Goal: Transaction & Acquisition: Purchase product/service

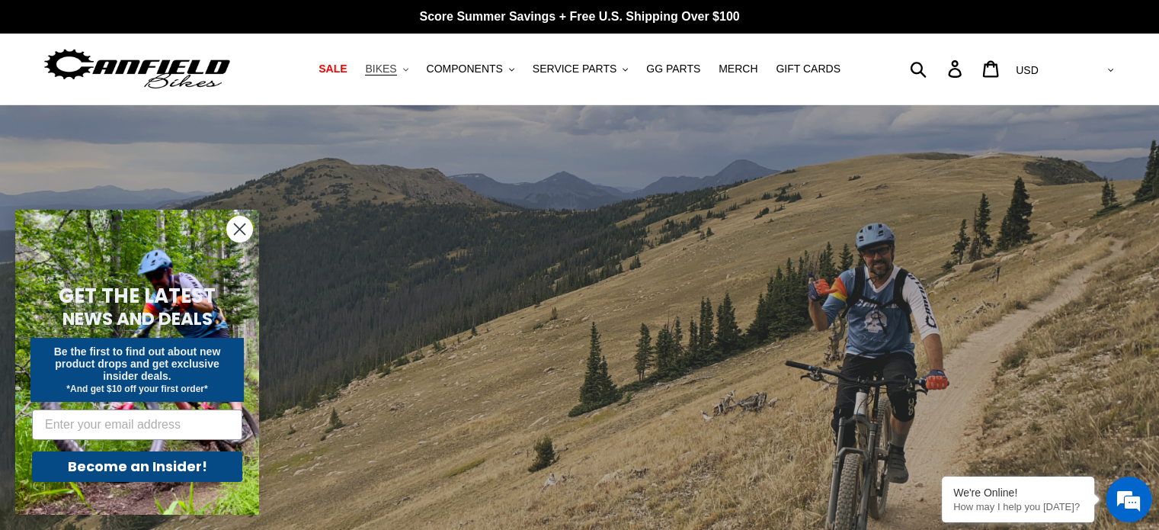
click at [396, 68] on span "BIKES" at bounding box center [380, 68] width 31 height 13
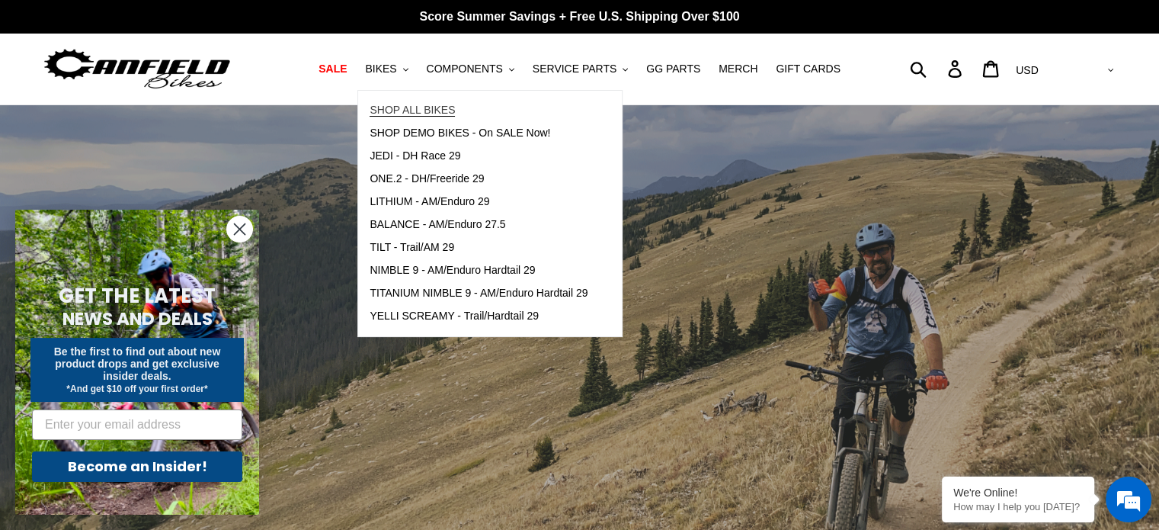
click at [430, 109] on span "SHOP ALL BIKES" at bounding box center [412, 110] width 85 height 13
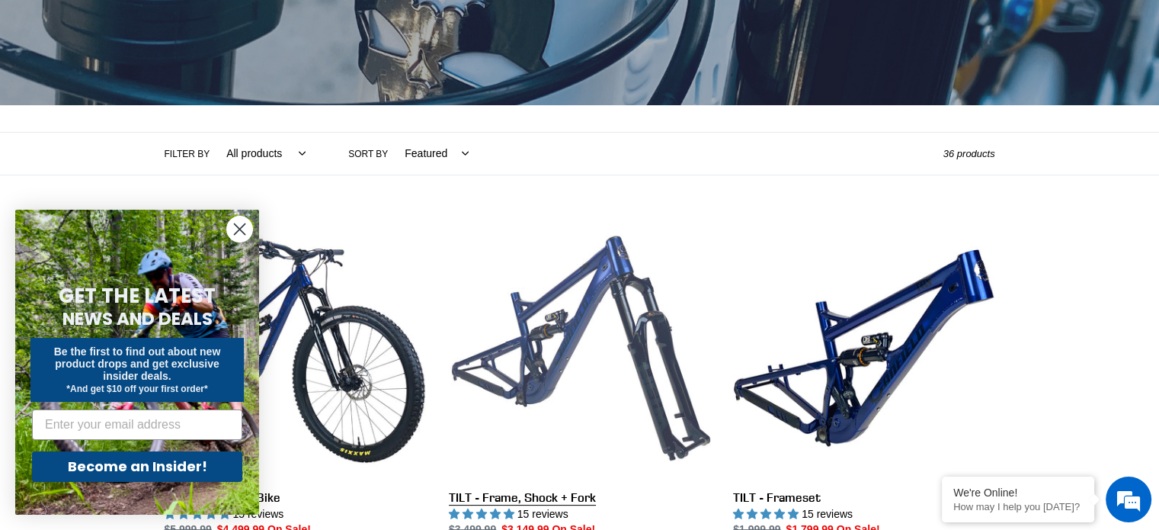
scroll to position [381, 0]
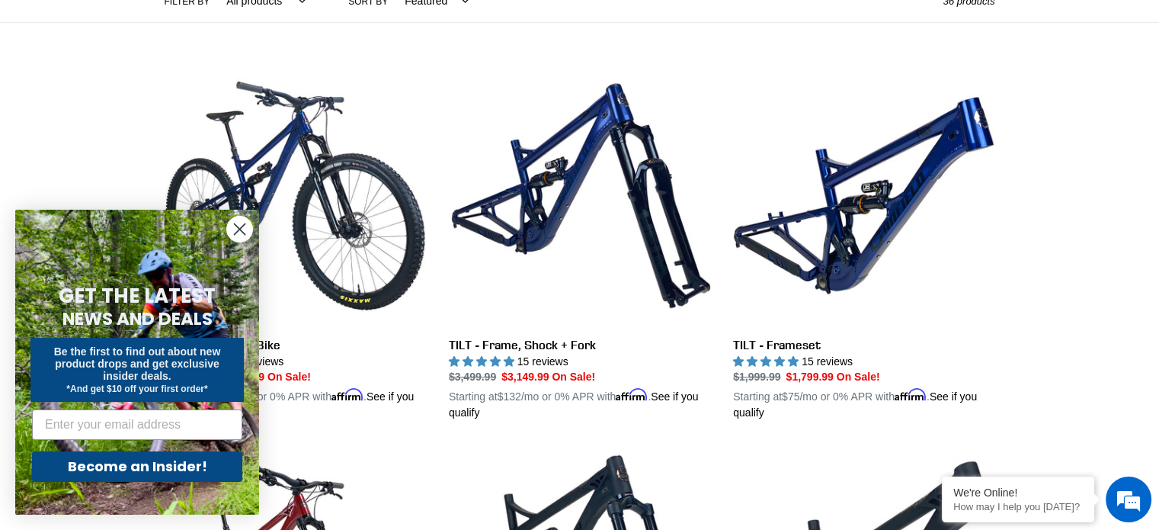
click at [238, 227] on icon "Close dialog" at bounding box center [240, 229] width 11 height 11
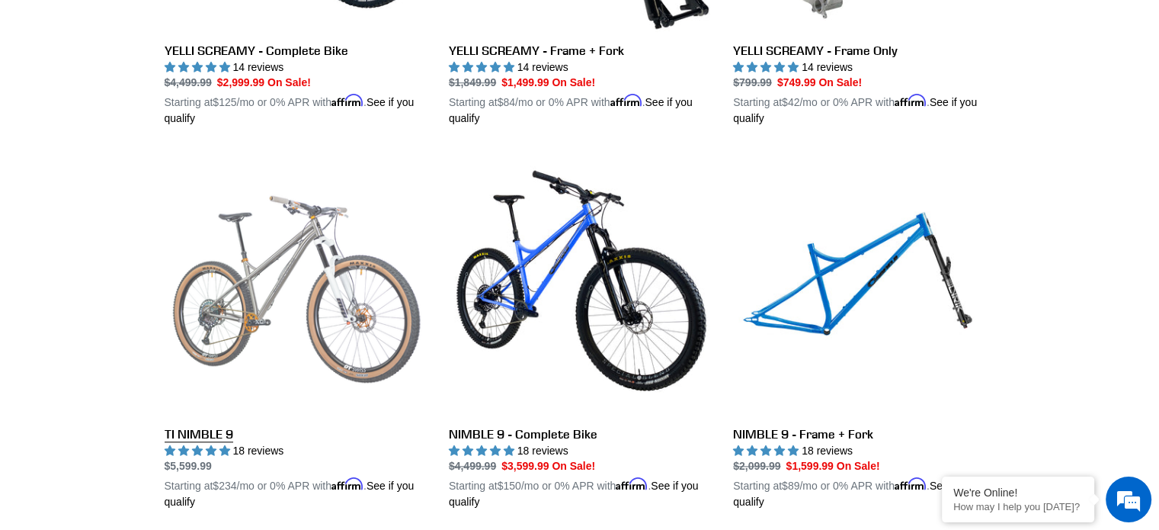
scroll to position [1448, 0]
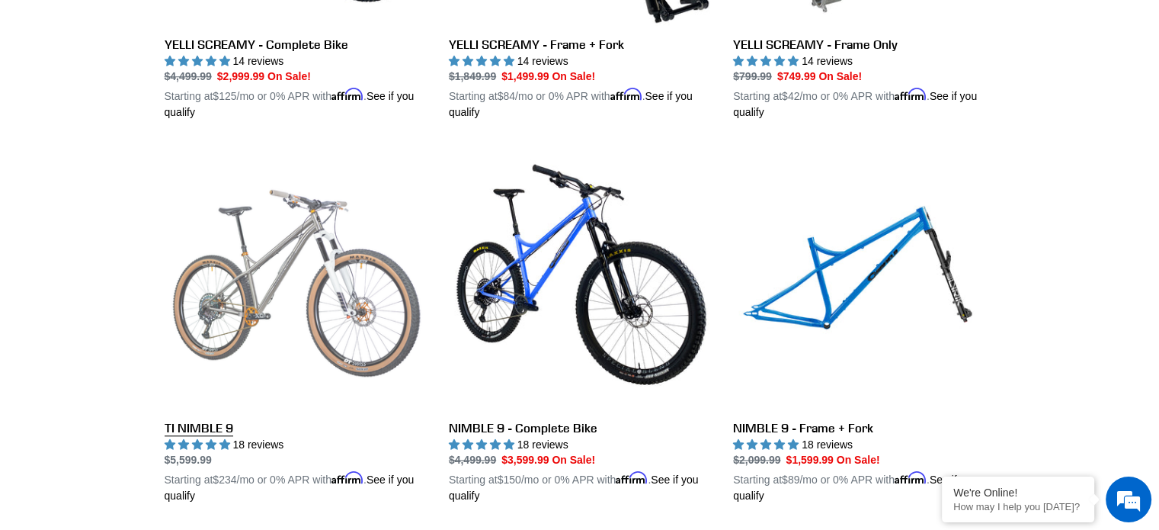
click at [327, 297] on link "TI NIMBLE 9" at bounding box center [295, 325] width 261 height 357
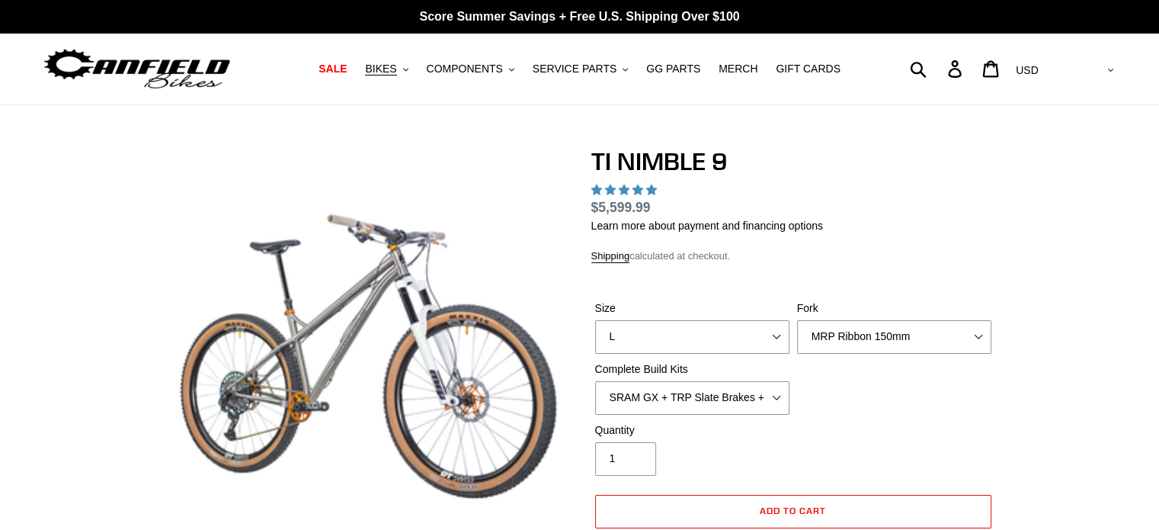
select select "highest-rating"
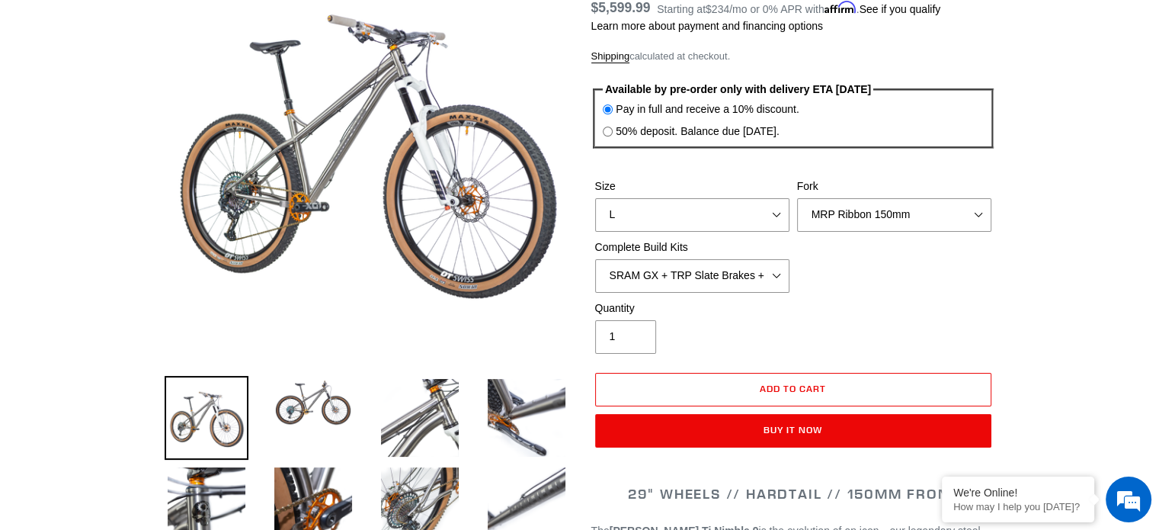
scroll to position [229, 0]
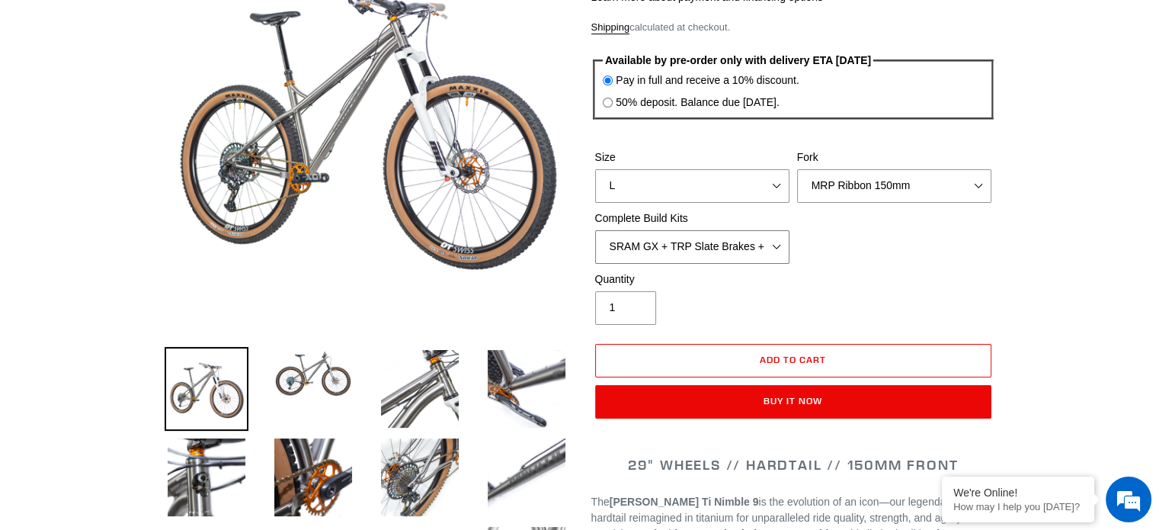
click at [755, 246] on select "SRAM GX + TRP Slate Brakes + Rotors + e13 LG-1 Wheels SHIMANO XT + SHIMANO brak…" at bounding box center [692, 247] width 194 height 34
click at [434, 386] on img at bounding box center [420, 389] width 84 height 84
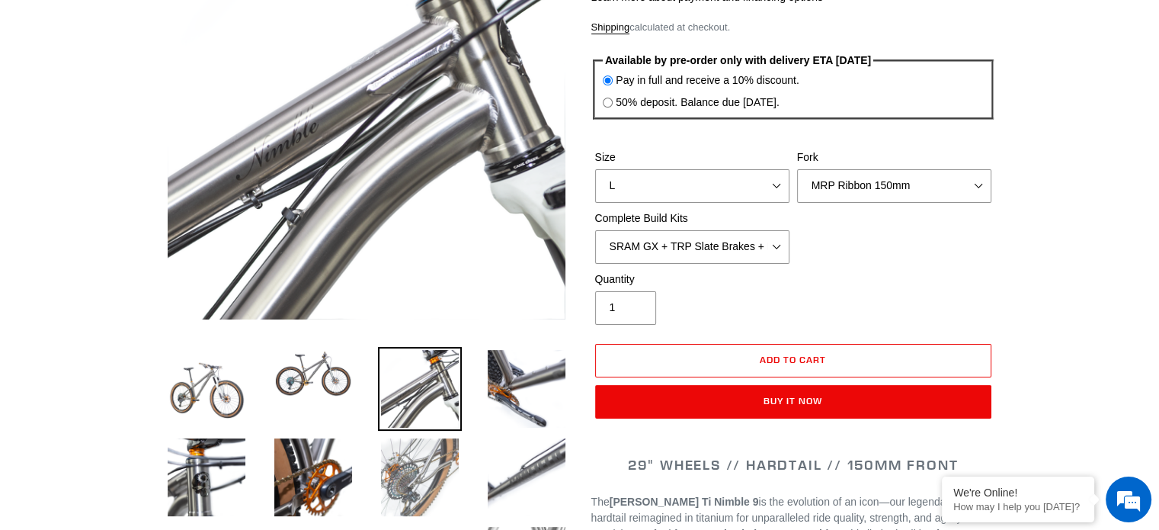
click at [418, 488] on img at bounding box center [420, 477] width 84 height 84
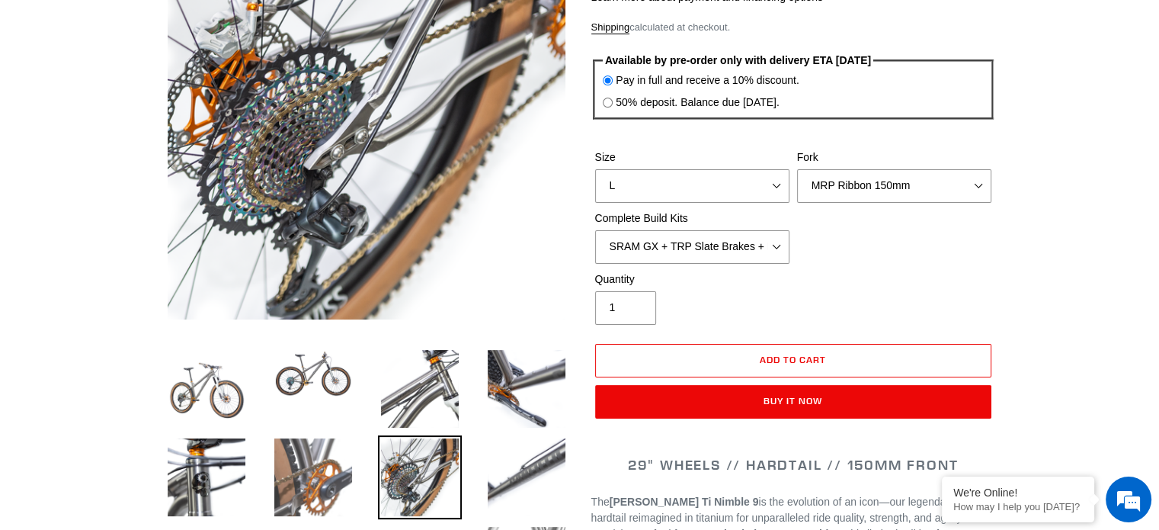
click at [336, 482] on img at bounding box center [313, 477] width 84 height 84
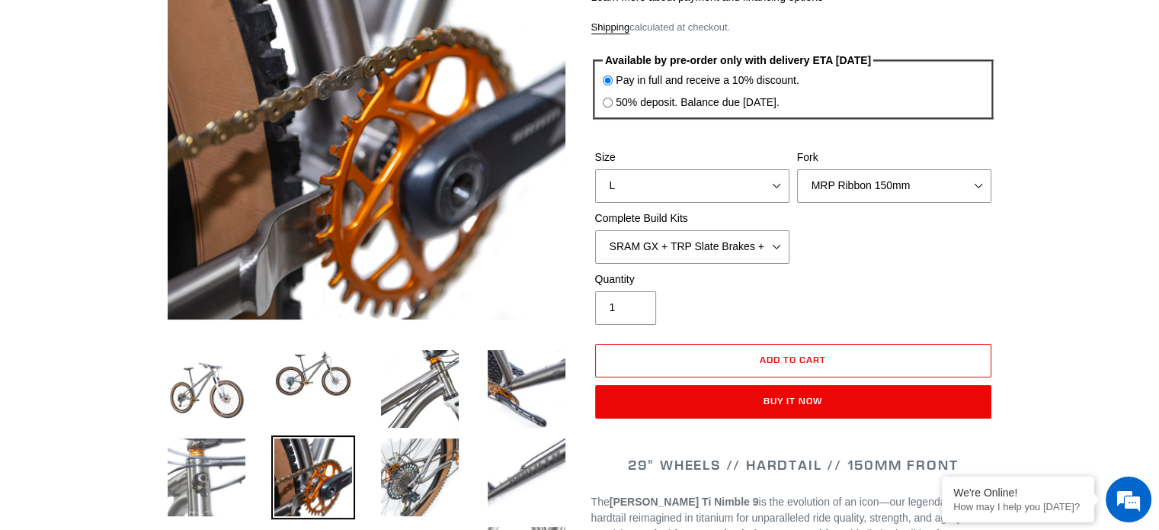
click at [229, 478] on img at bounding box center [207, 477] width 84 height 84
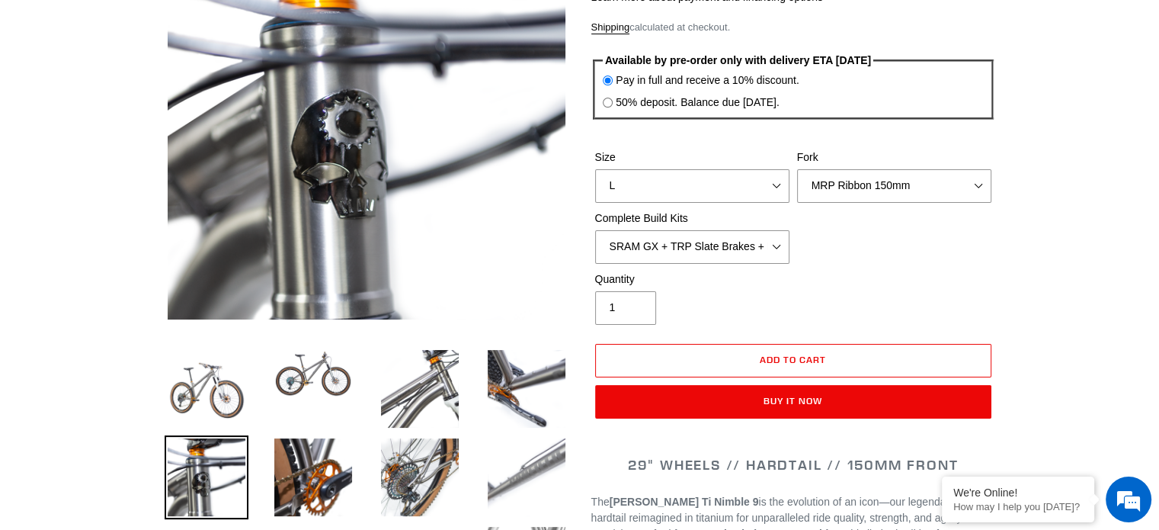
click at [536, 484] on img at bounding box center [527, 477] width 84 height 84
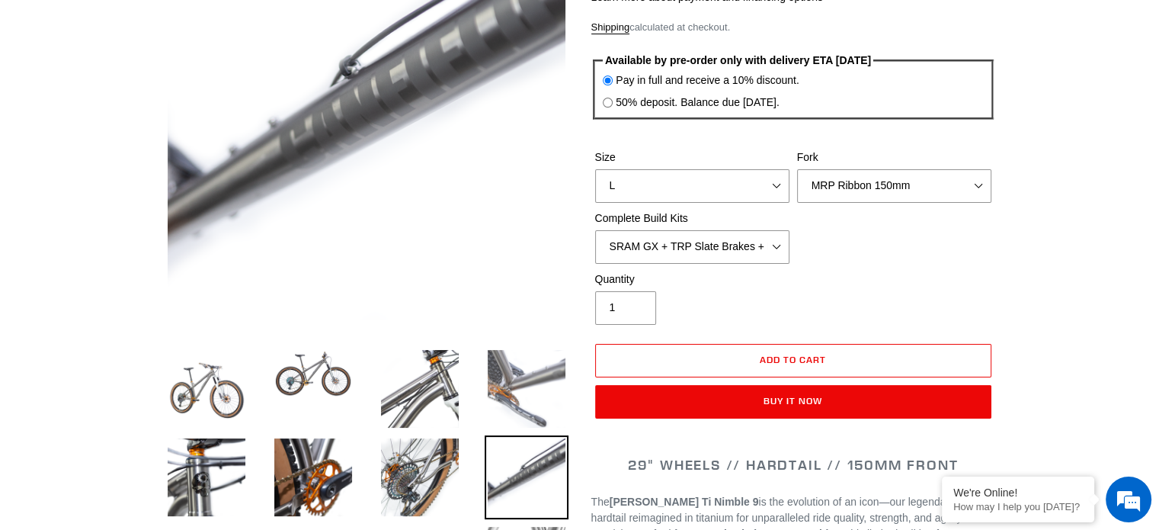
click at [522, 378] on img at bounding box center [527, 389] width 84 height 84
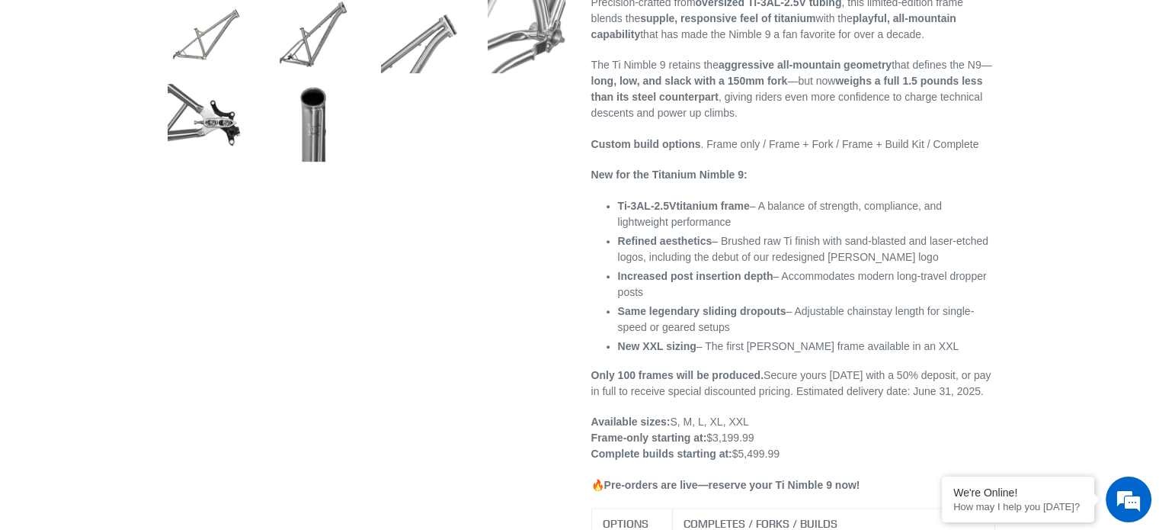
scroll to position [762, 0]
click at [309, 129] on img at bounding box center [313, 120] width 84 height 84
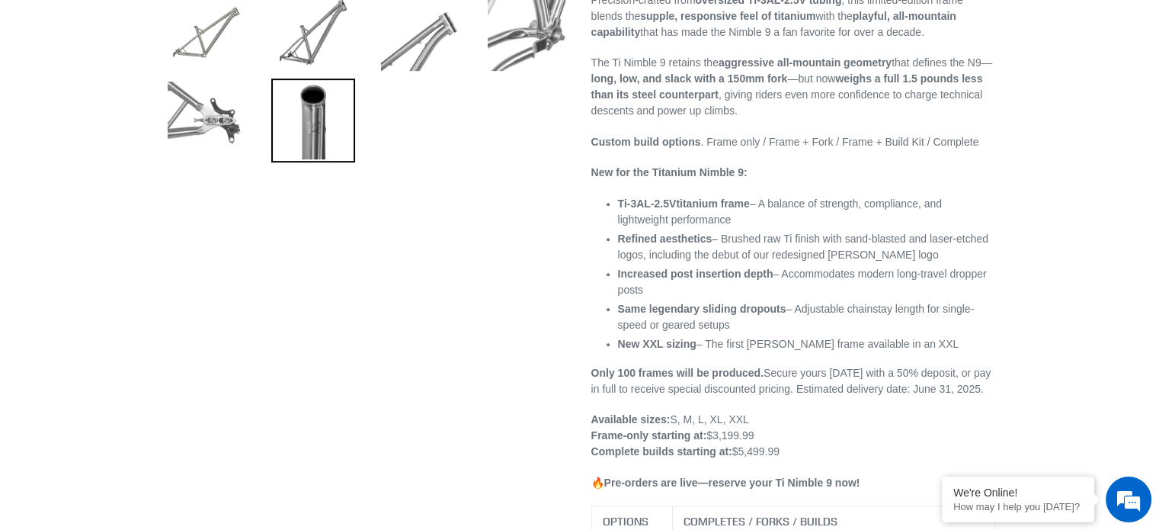
click at [238, 136] on img at bounding box center [207, 120] width 84 height 84
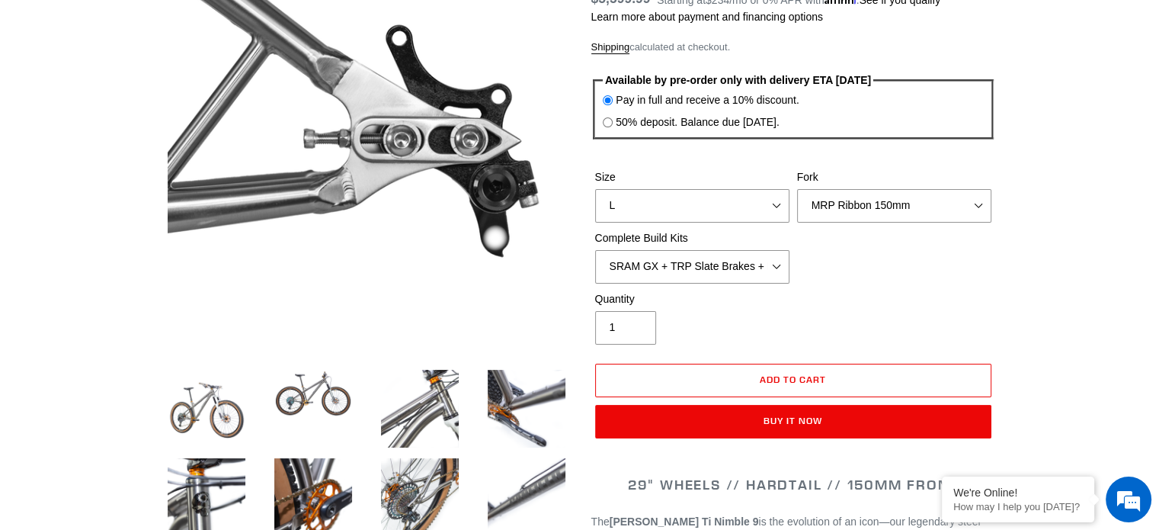
scroll to position [0, 0]
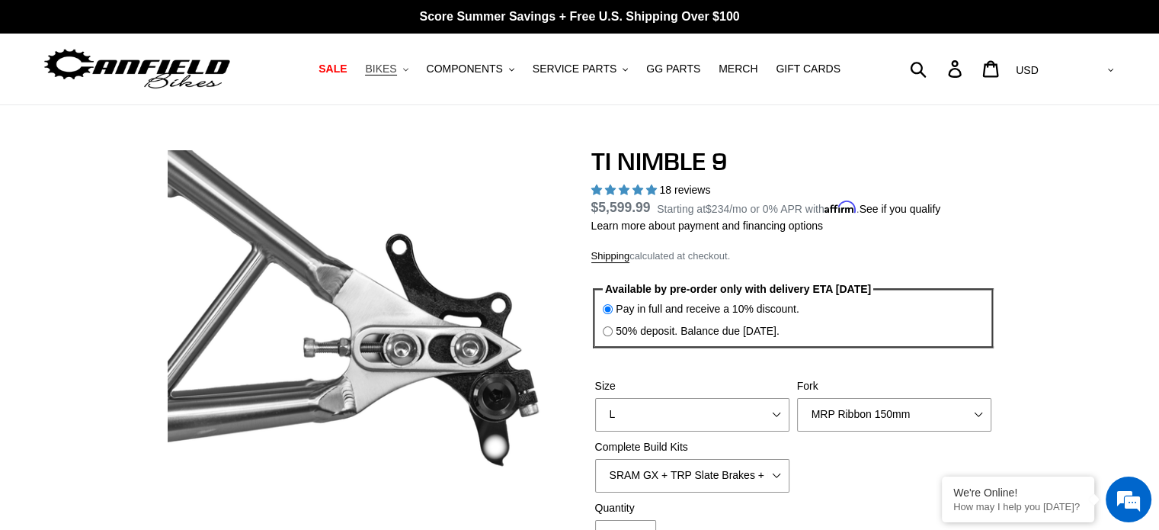
click at [396, 71] on span "BIKES" at bounding box center [380, 68] width 31 height 13
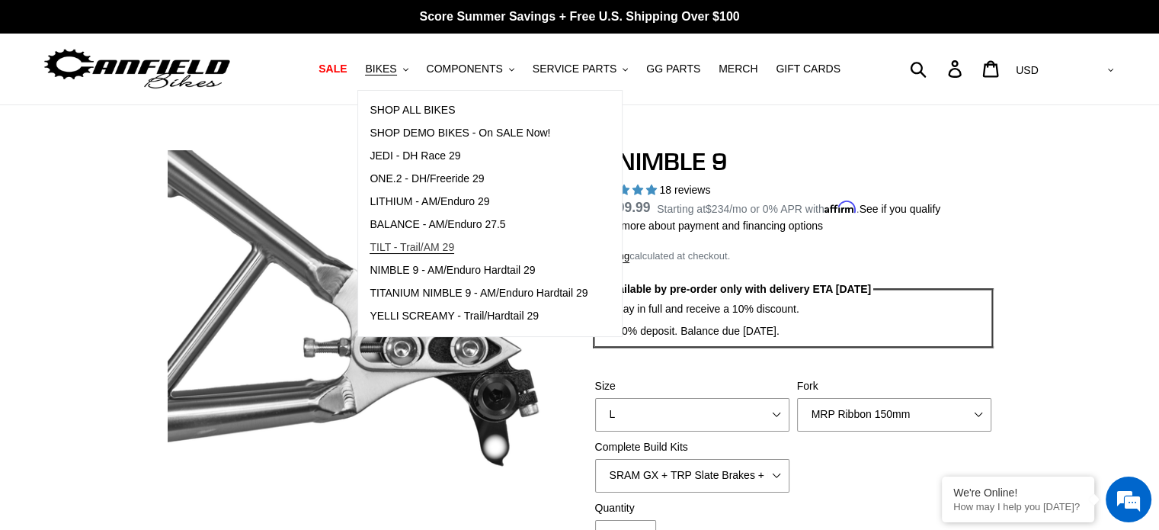
click at [446, 249] on span "TILT - Trail/AM 29" at bounding box center [412, 247] width 85 height 13
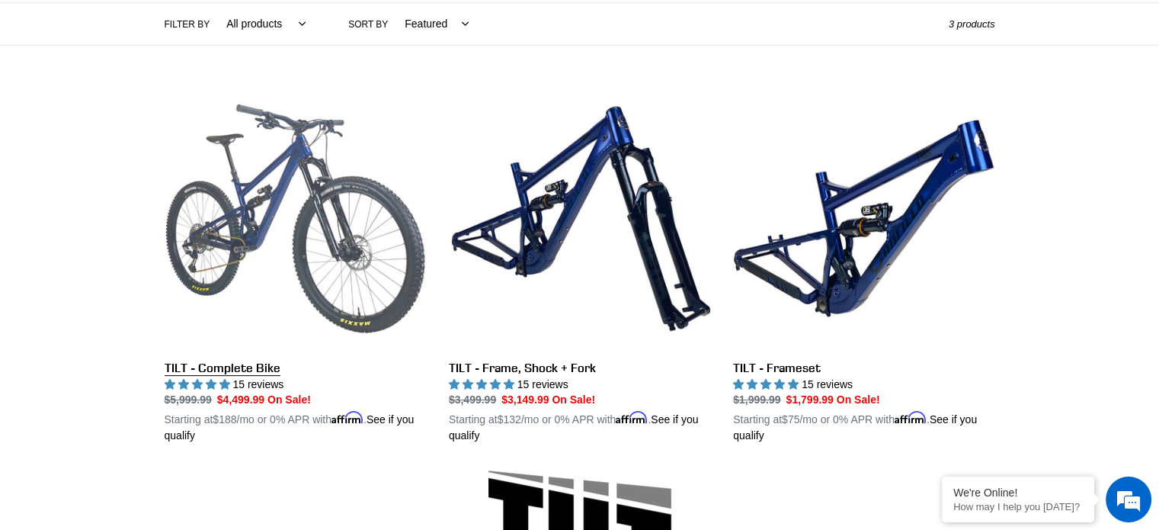
scroll to position [305, 0]
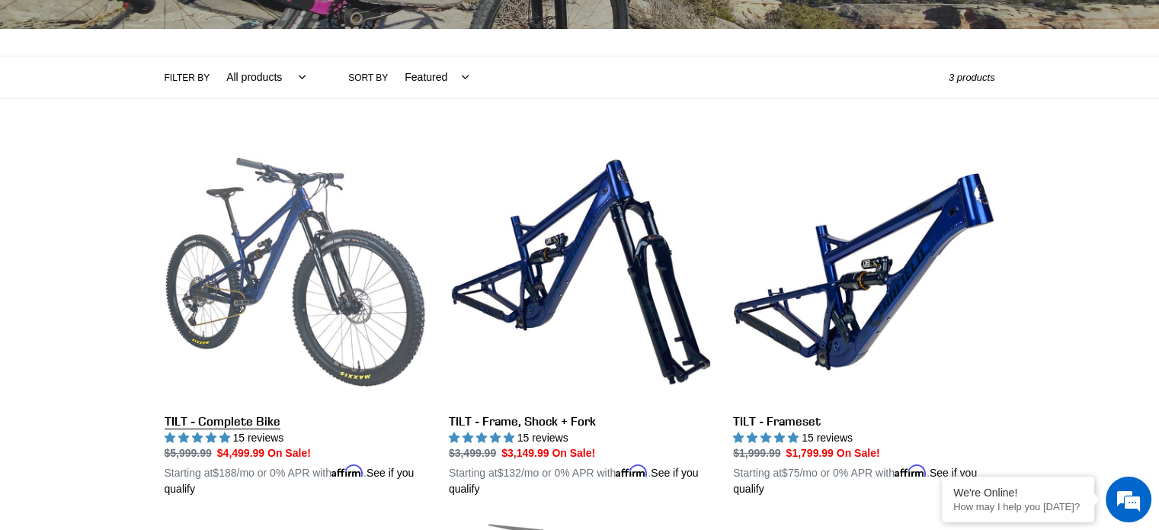
click at [302, 267] on link "TILT - Complete Bike" at bounding box center [295, 319] width 261 height 357
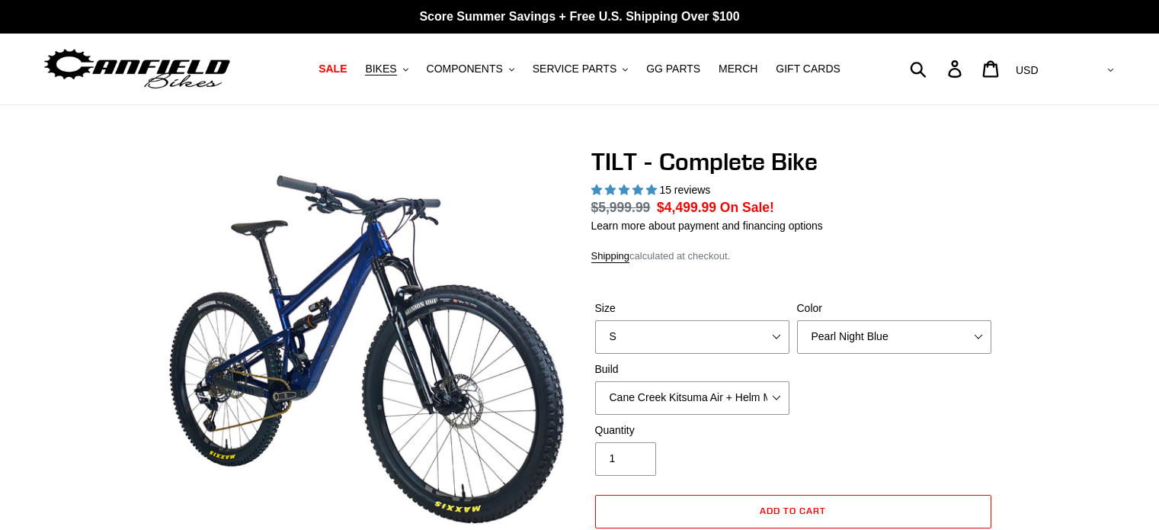
select select "highest-rating"
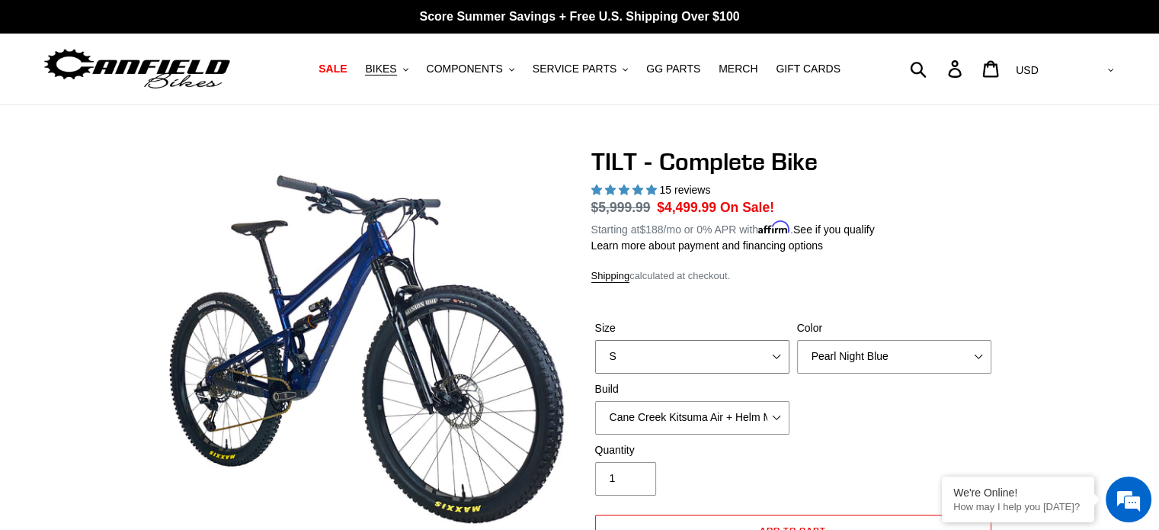
click at [773, 364] on select "S M L" at bounding box center [692, 357] width 194 height 34
select select "M"
click at [595, 340] on select "S M L" at bounding box center [692, 357] width 194 height 34
click at [903, 352] on select "Pearl Night Blue Stealth Silver Raw" at bounding box center [894, 357] width 194 height 34
select select "Stealth Silver"
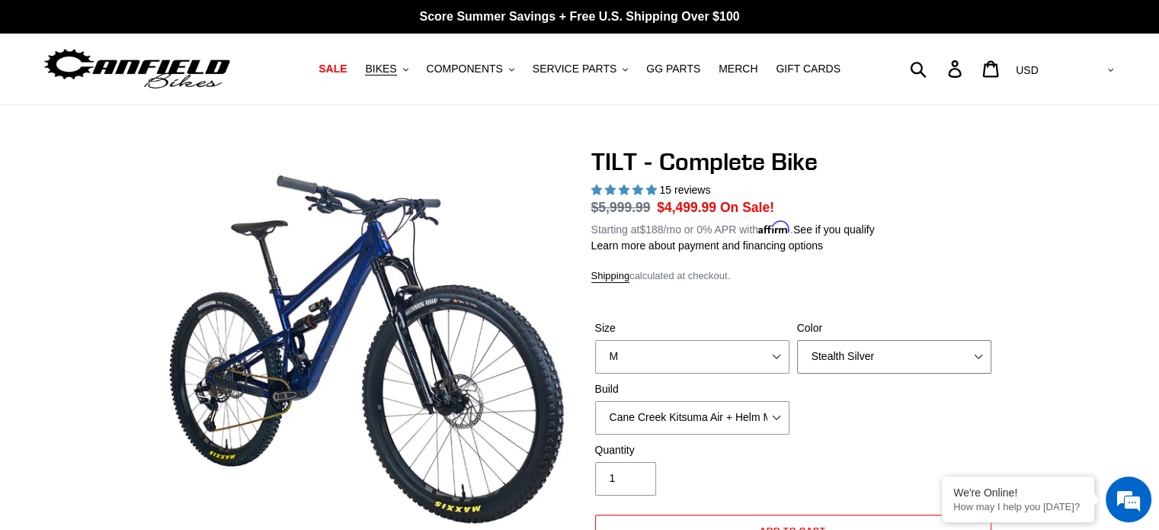
click at [797, 340] on select "Pearl Night Blue Stealth Silver Raw" at bounding box center [894, 357] width 194 height 34
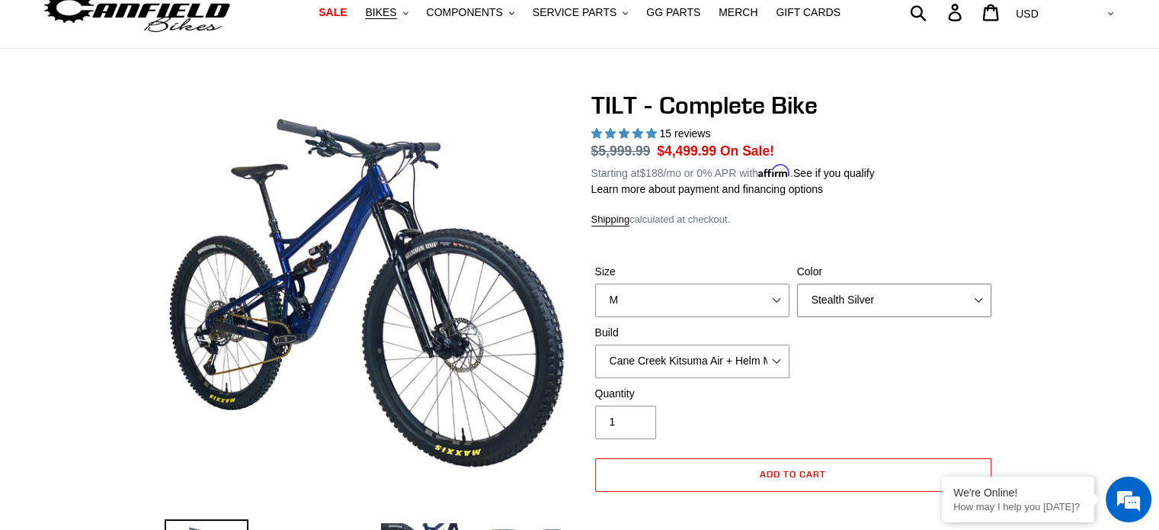
scroll to position [152, 0]
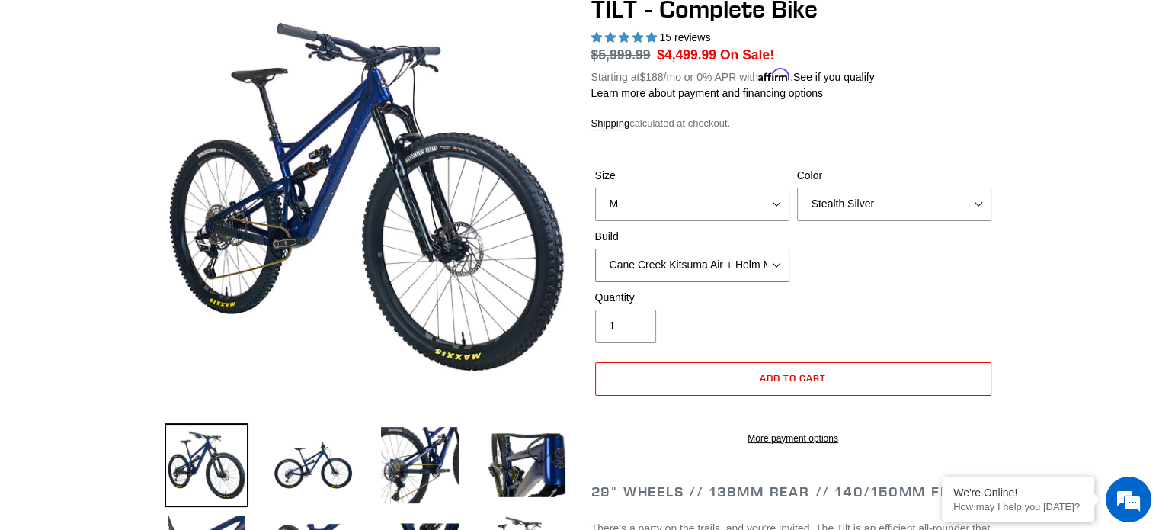
click at [763, 268] on select "Cane Creek Kitsuma Air + Helm MKII 140 + SRAM GX Cane Creek Kitsuma Air + Helm …" at bounding box center [692, 265] width 194 height 34
select select "Fox Float X + 36 SL Factory Grip X 140 + SRAM GX"
click at [595, 248] on select "Cane Creek Kitsuma Air + Helm MKII 140 + SRAM GX Cane Creek Kitsuma Air + Helm …" at bounding box center [692, 265] width 194 height 34
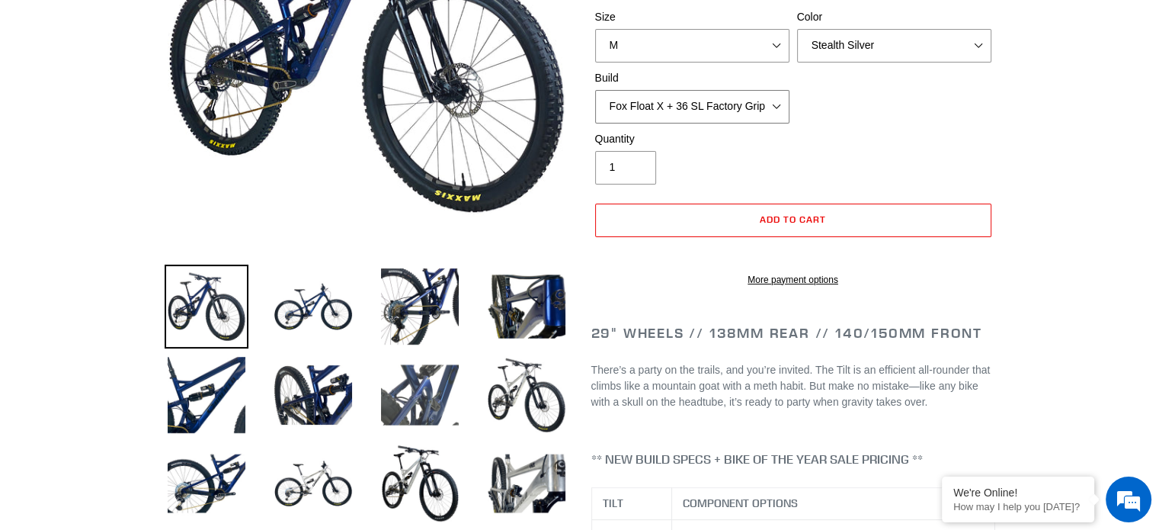
scroll to position [381, 0]
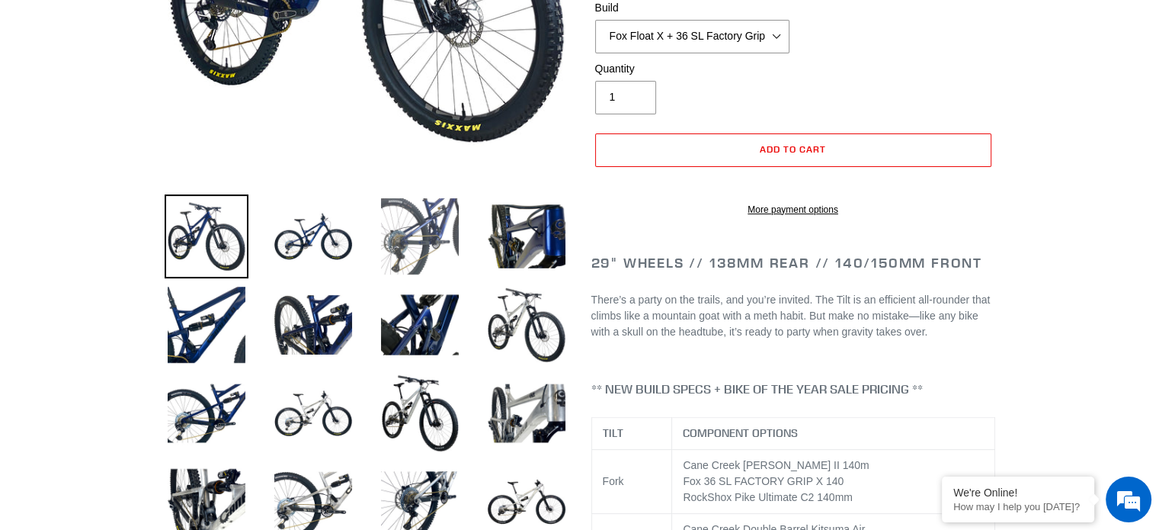
click at [396, 258] on img at bounding box center [420, 236] width 84 height 84
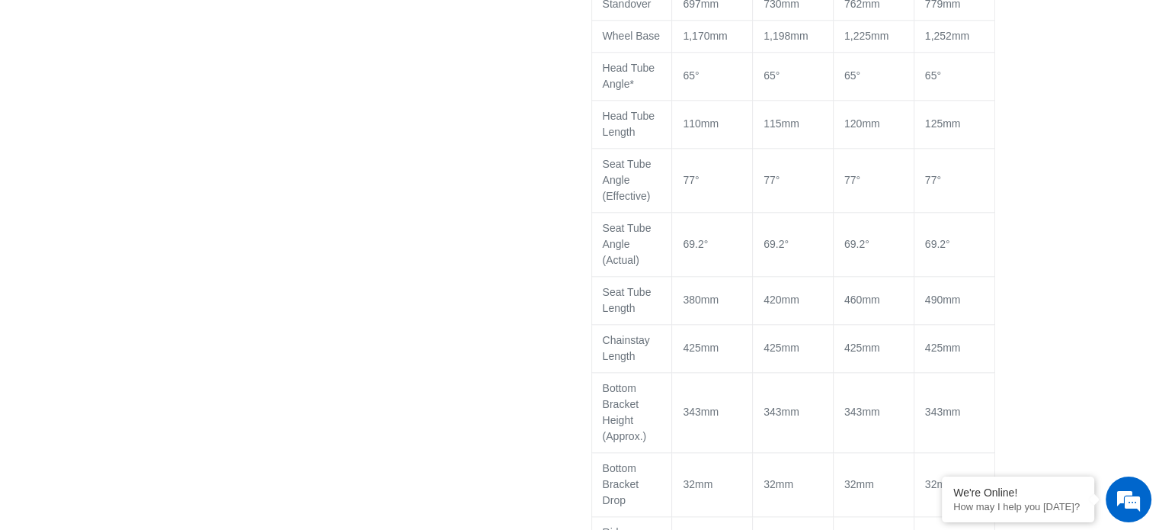
scroll to position [1676, 0]
